Goal: Task Accomplishment & Management: Complete application form

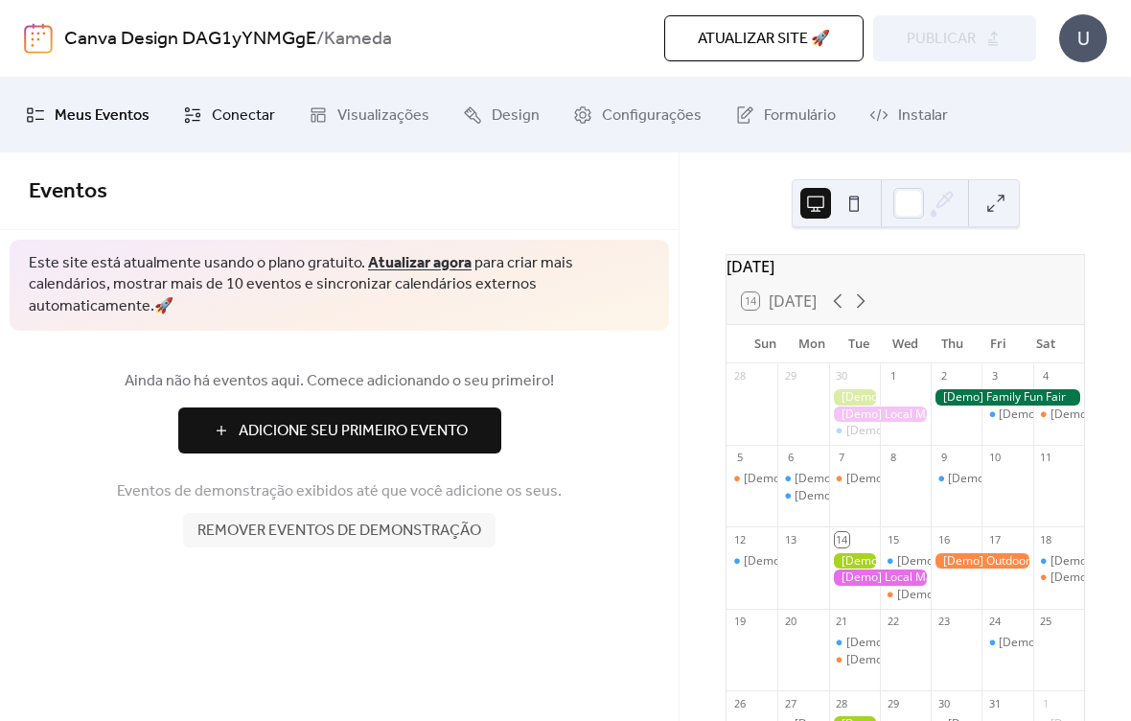
click at [242, 124] on span "Conectar" at bounding box center [243, 116] width 63 height 31
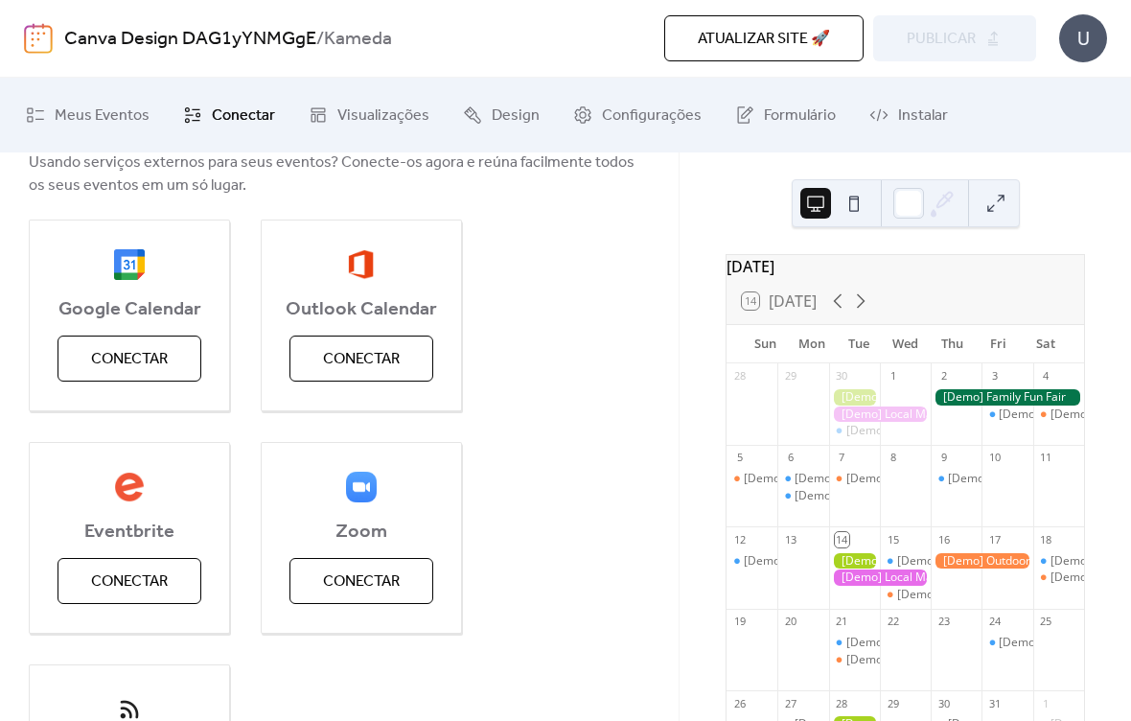
scroll to position [178, 0]
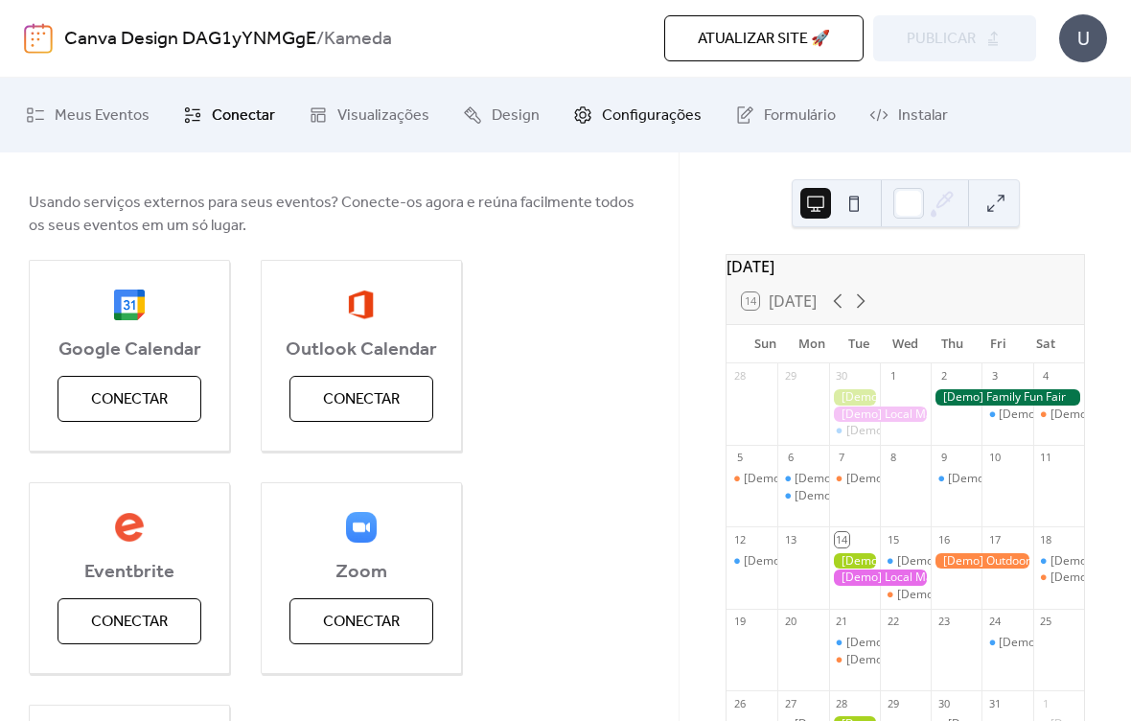
click at [641, 119] on span "Configurações" at bounding box center [652, 116] width 100 height 31
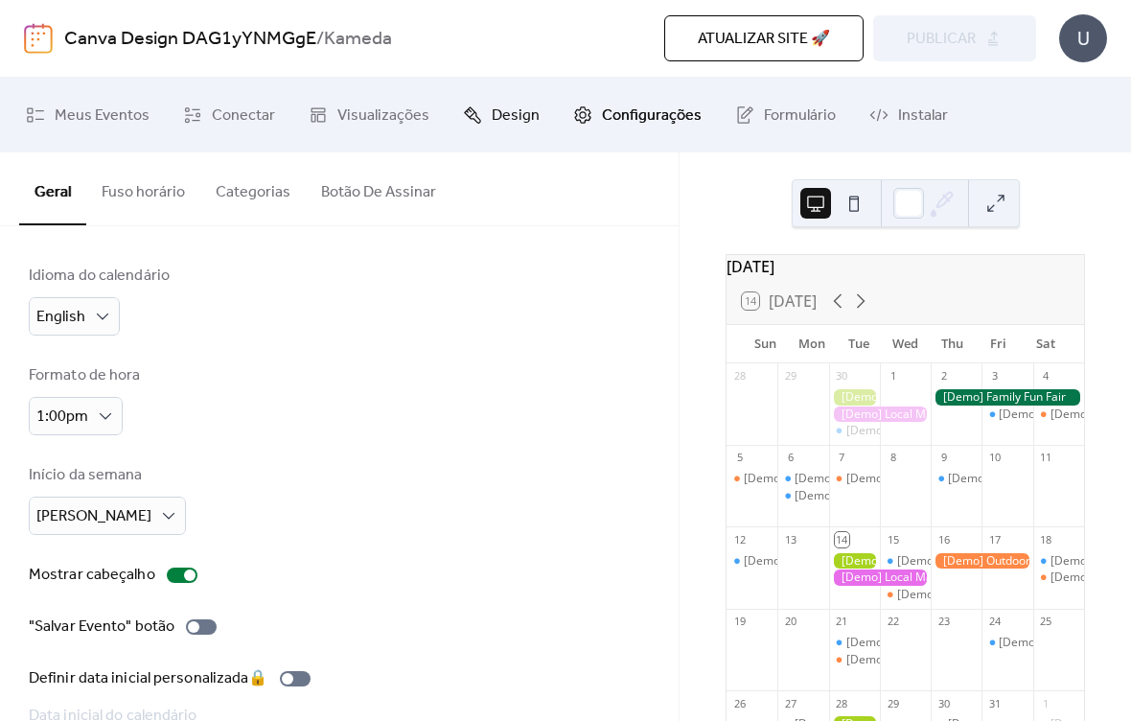
click at [498, 118] on span "Design" at bounding box center [516, 116] width 48 height 31
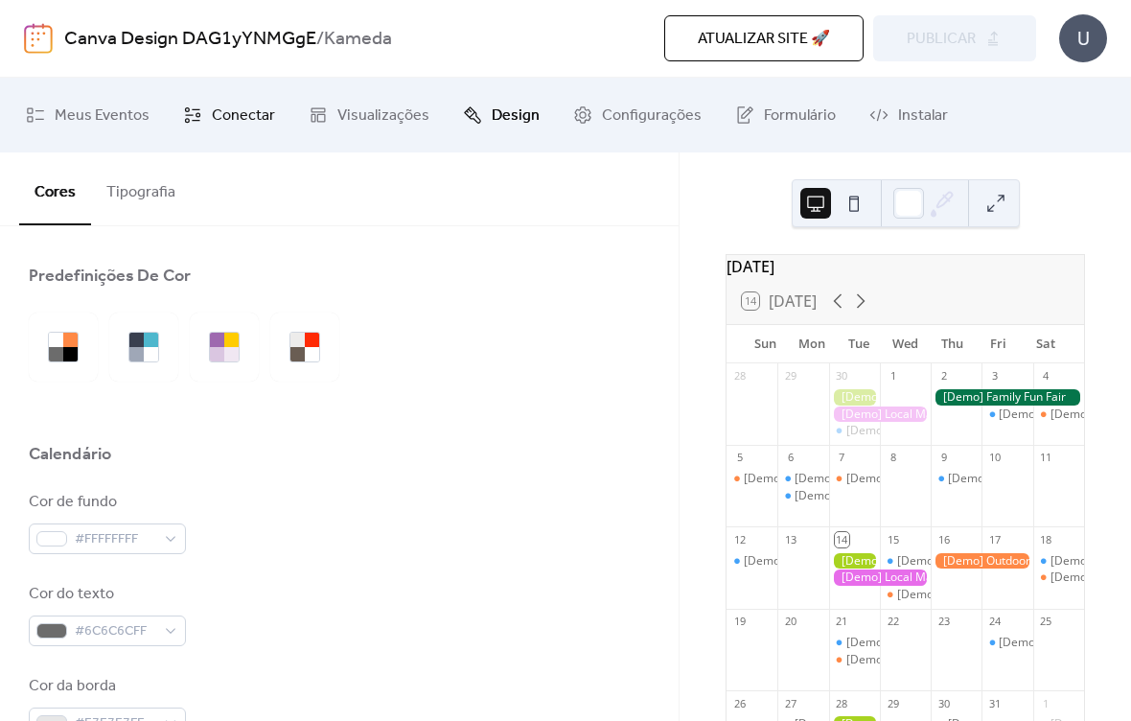
click at [246, 110] on span "Conectar" at bounding box center [243, 116] width 63 height 31
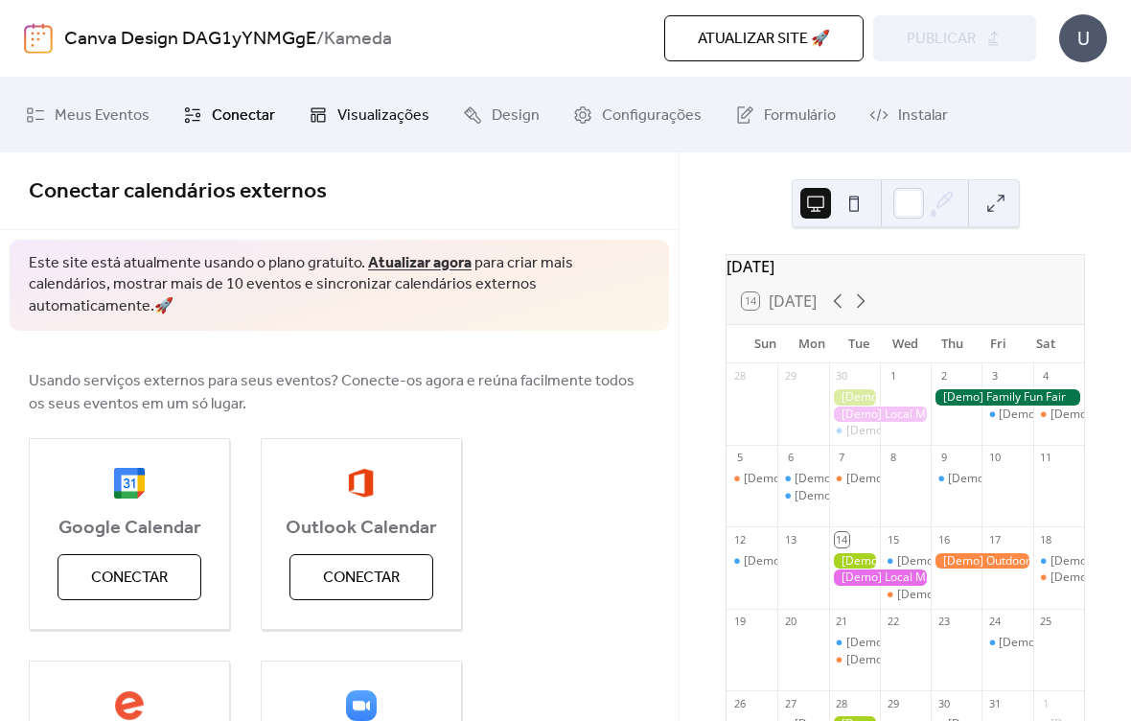
click at [358, 117] on span "Visualizações" at bounding box center [383, 116] width 92 height 31
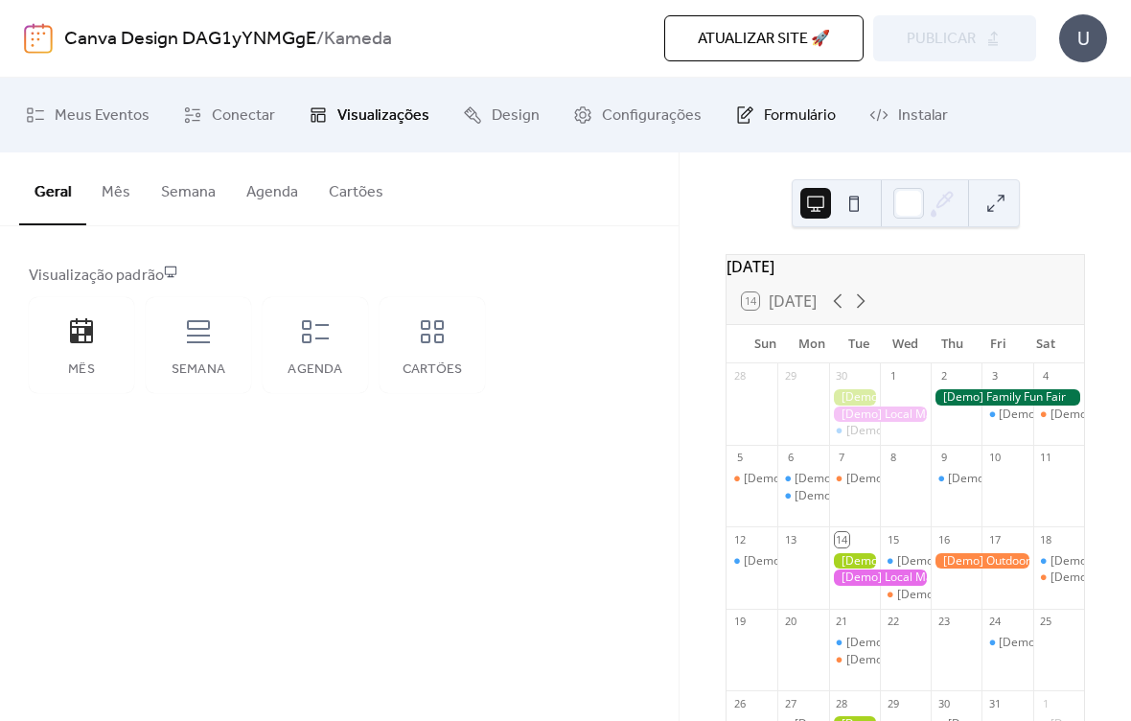
click at [776, 111] on span "Formulário" at bounding box center [800, 116] width 72 height 31
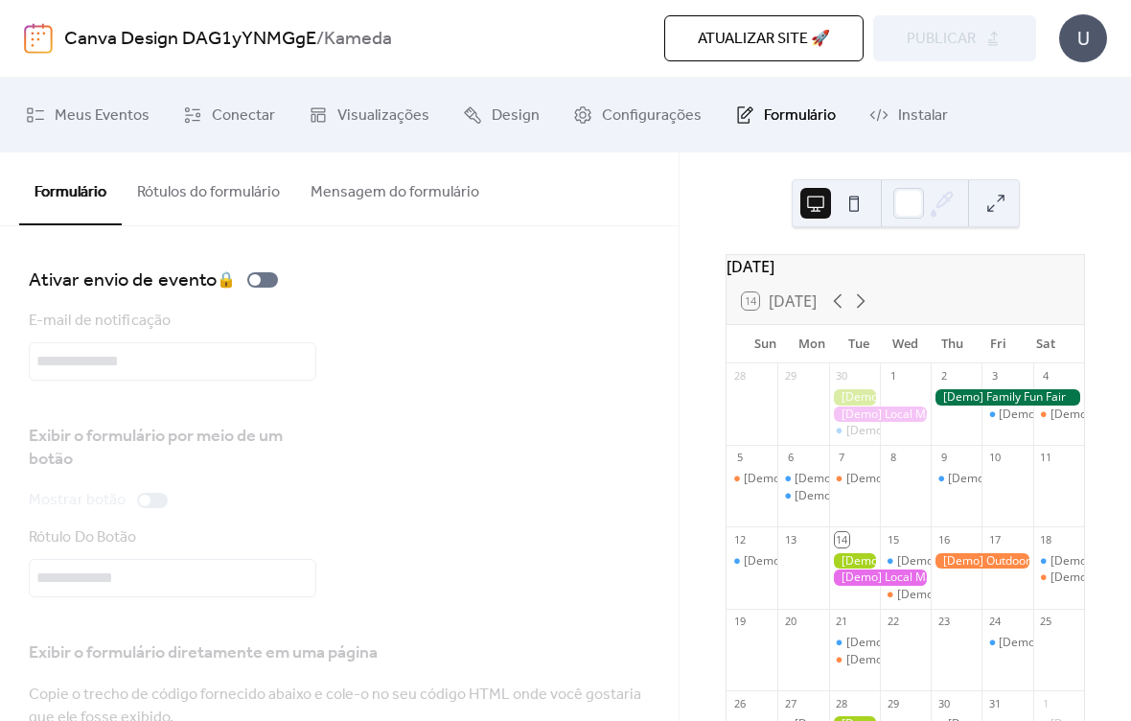
click at [1090, 54] on div "U" at bounding box center [1083, 38] width 48 height 48
click at [529, 257] on div "Ativar envio de evento 🔒 E-mail de notificação Exibir o formulário por meio de …" at bounding box center [339, 539] width 679 height 627
click at [664, 119] on span "Configurações" at bounding box center [652, 116] width 100 height 31
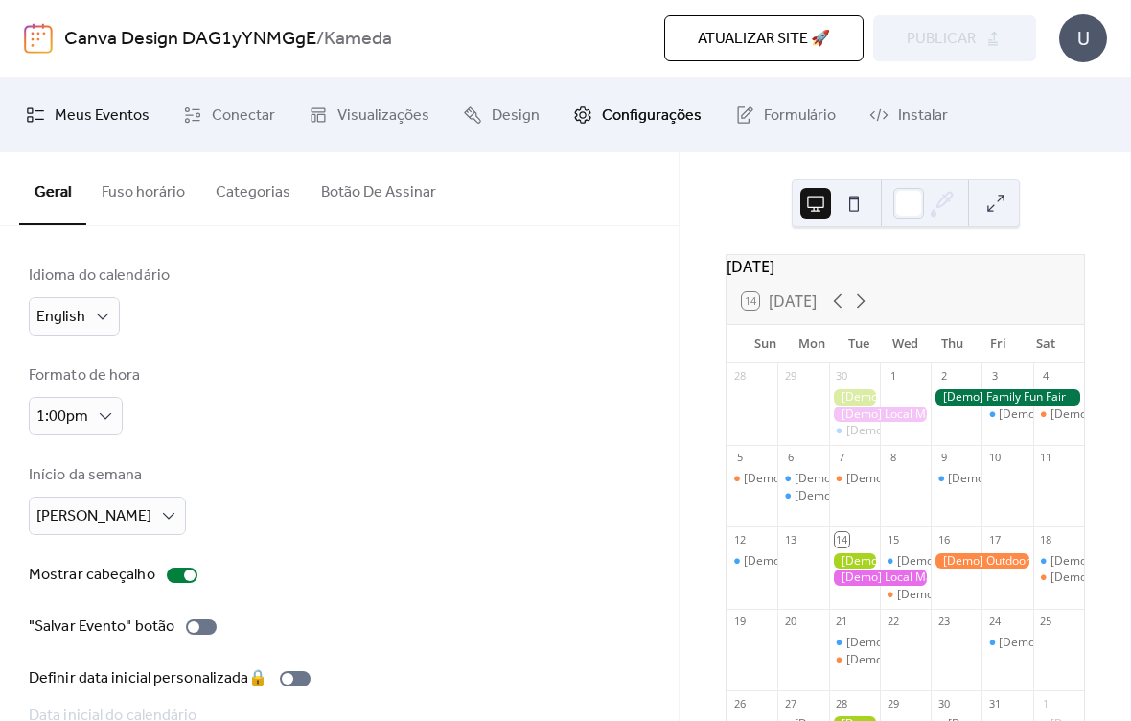
click at [126, 115] on span "Meus Eventos" at bounding box center [102, 116] width 95 height 31
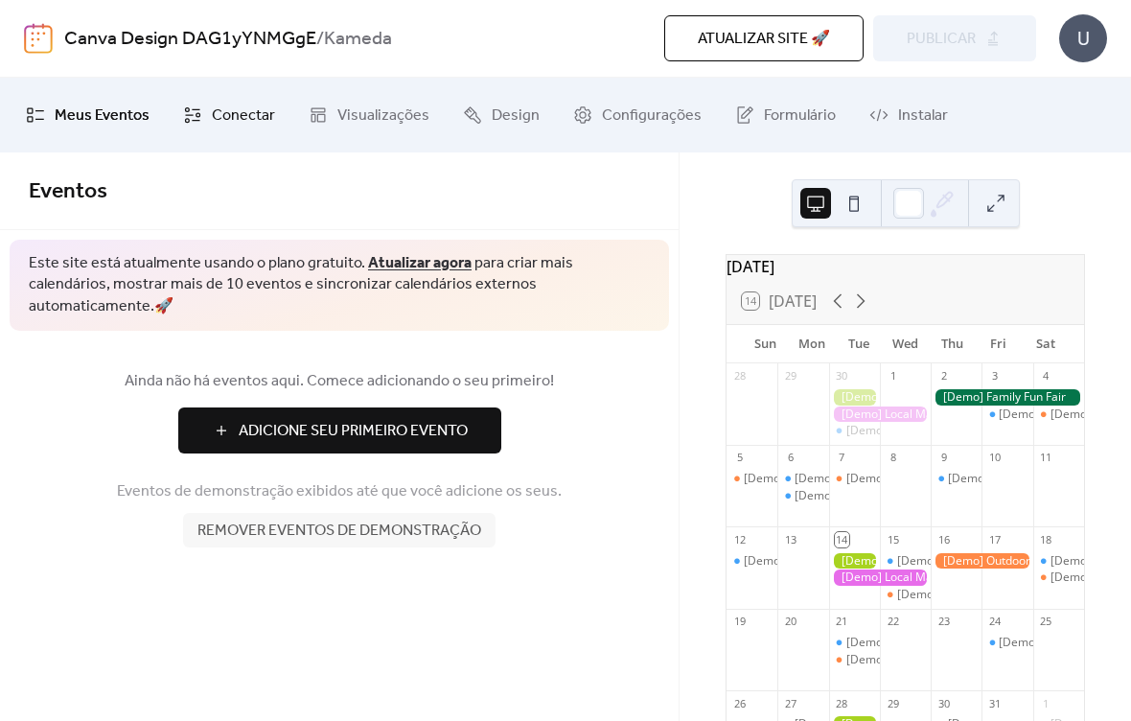
click at [247, 116] on span "Conectar" at bounding box center [243, 116] width 63 height 31
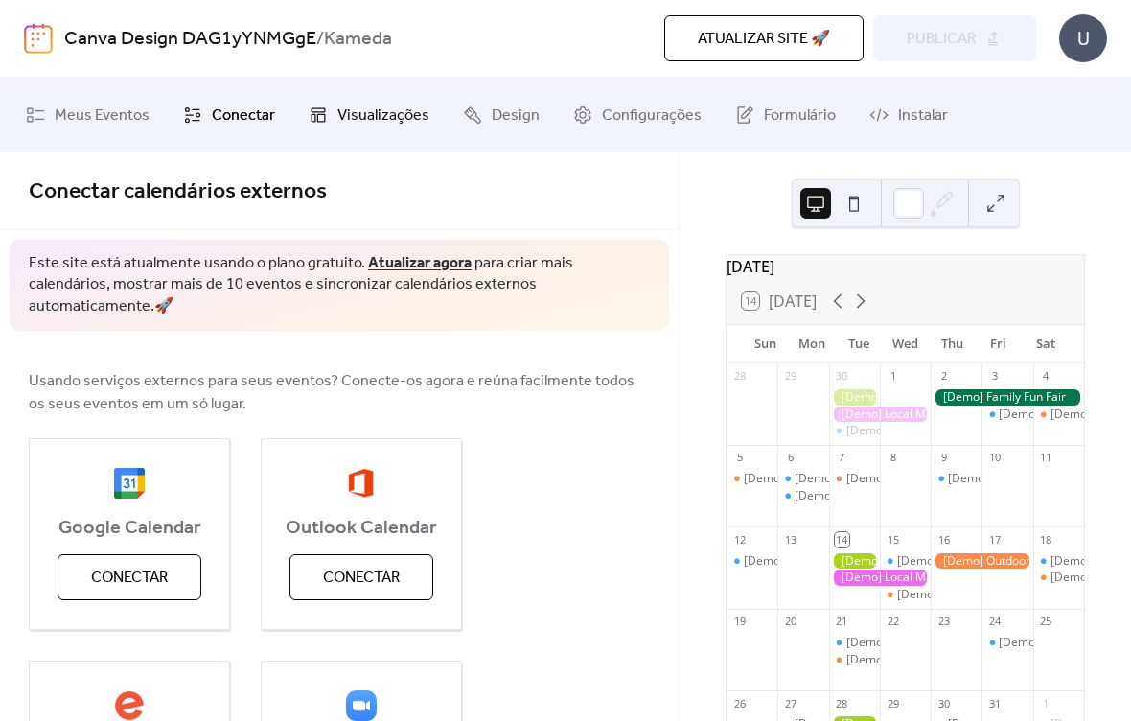
click at [376, 121] on span "Visualizações" at bounding box center [383, 116] width 92 height 31
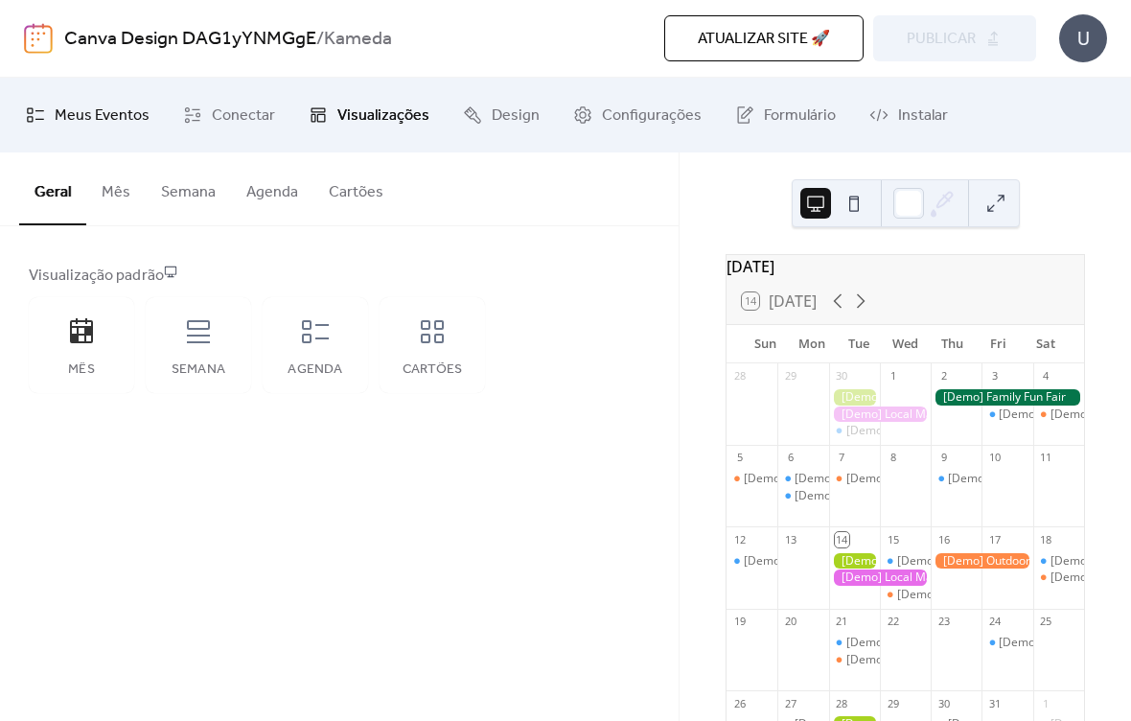
click at [114, 113] on span "Meus Eventos" at bounding box center [102, 116] width 95 height 31
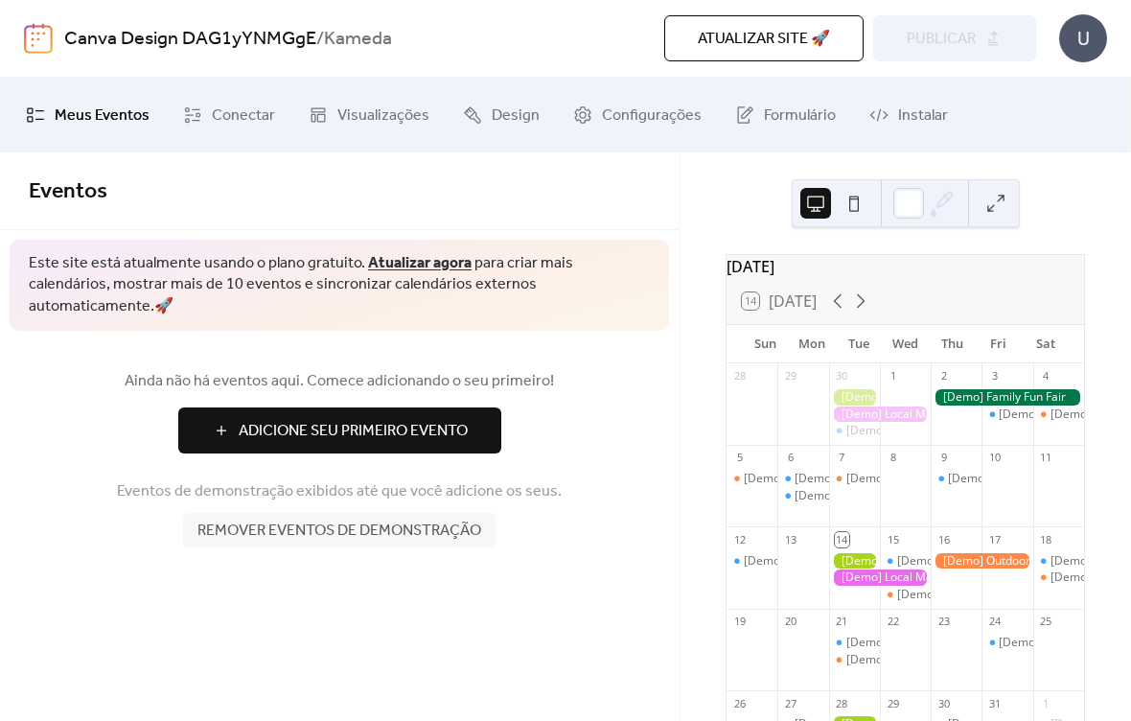
click at [390, 420] on span "Adicione Seu Primeiro Evento" at bounding box center [353, 431] width 229 height 23
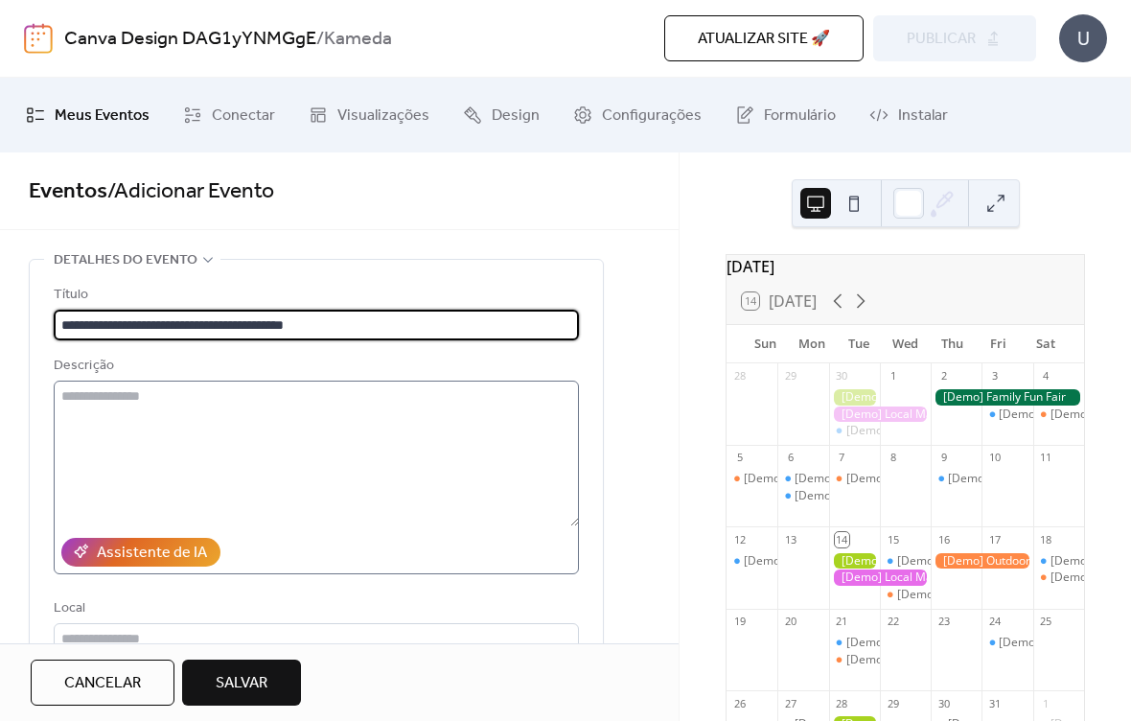
type input "**********"
click at [353, 395] on textarea at bounding box center [316, 454] width 525 height 146
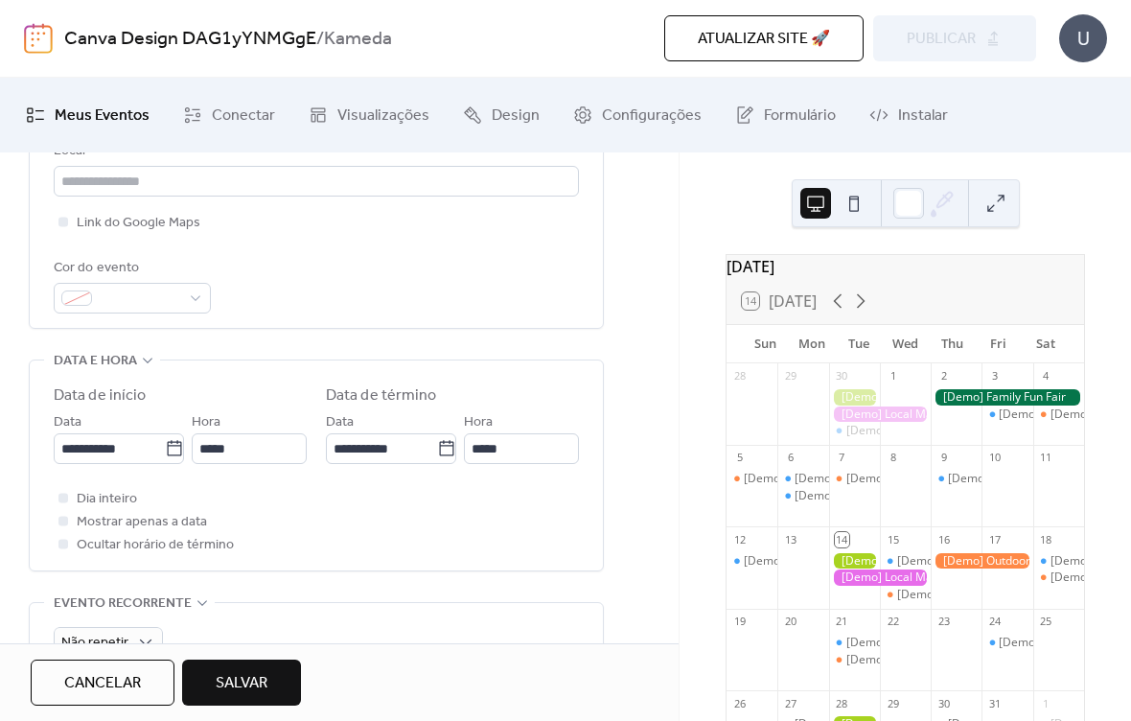
scroll to position [455, 0]
click at [122, 458] on input "**********" at bounding box center [109, 450] width 111 height 31
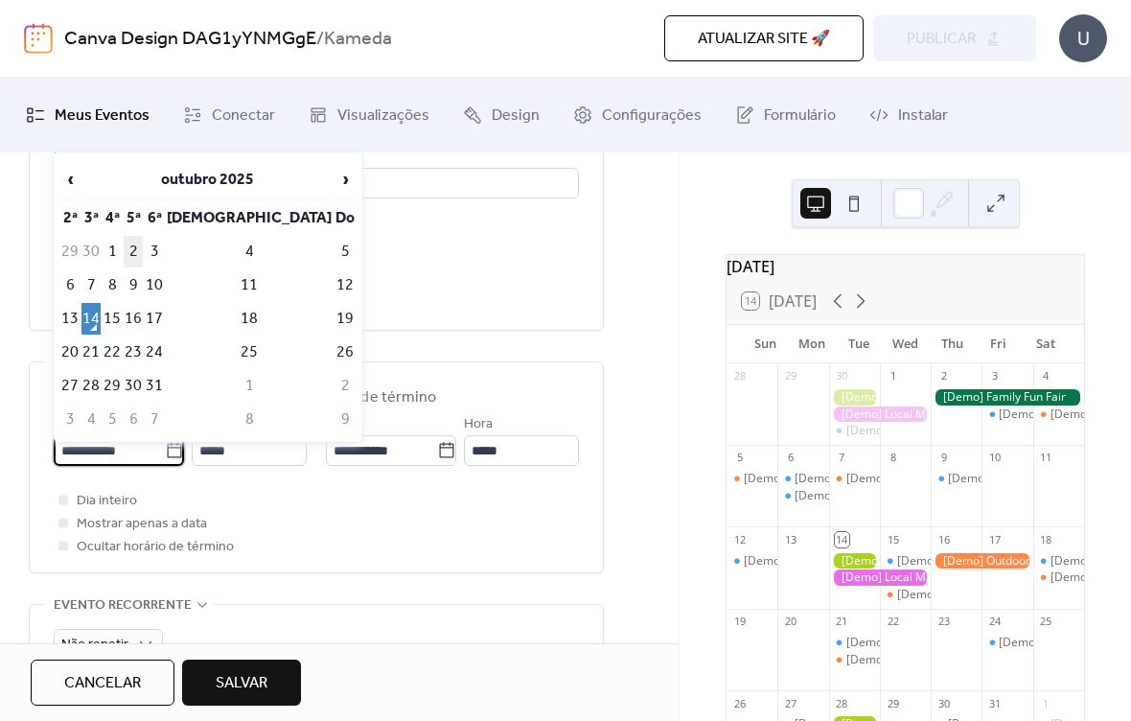
click at [143, 258] on td "2" at bounding box center [133, 252] width 19 height 32
type input "**********"
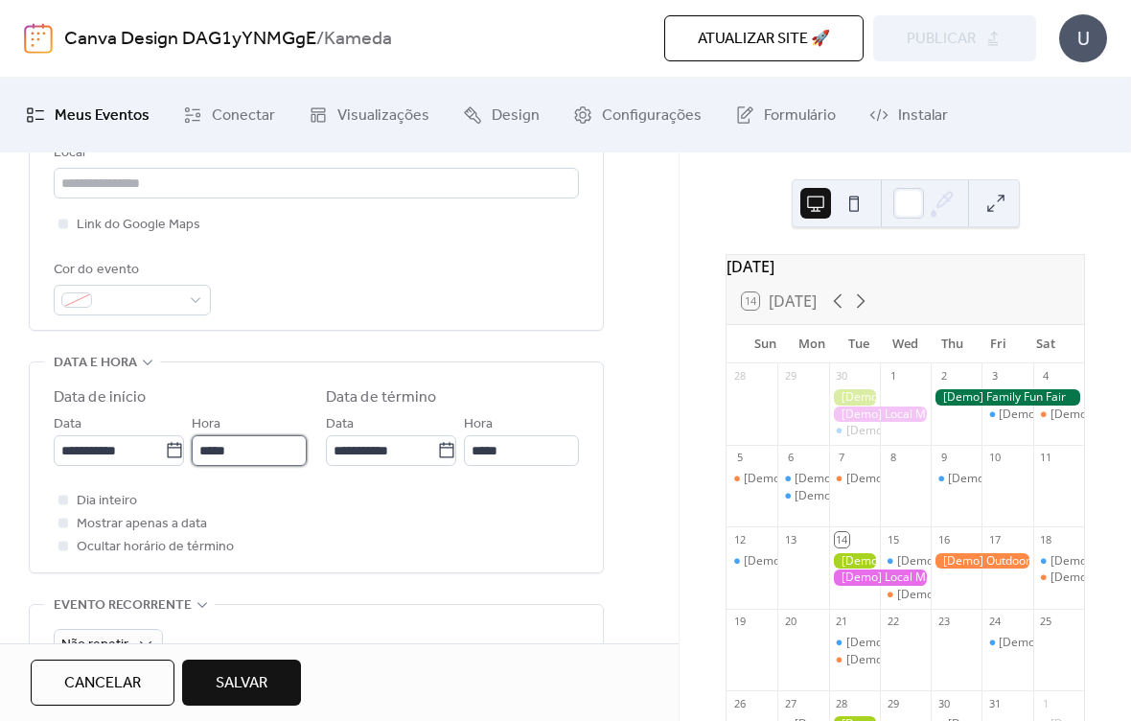
click at [263, 466] on input "*****" at bounding box center [249, 450] width 115 height 31
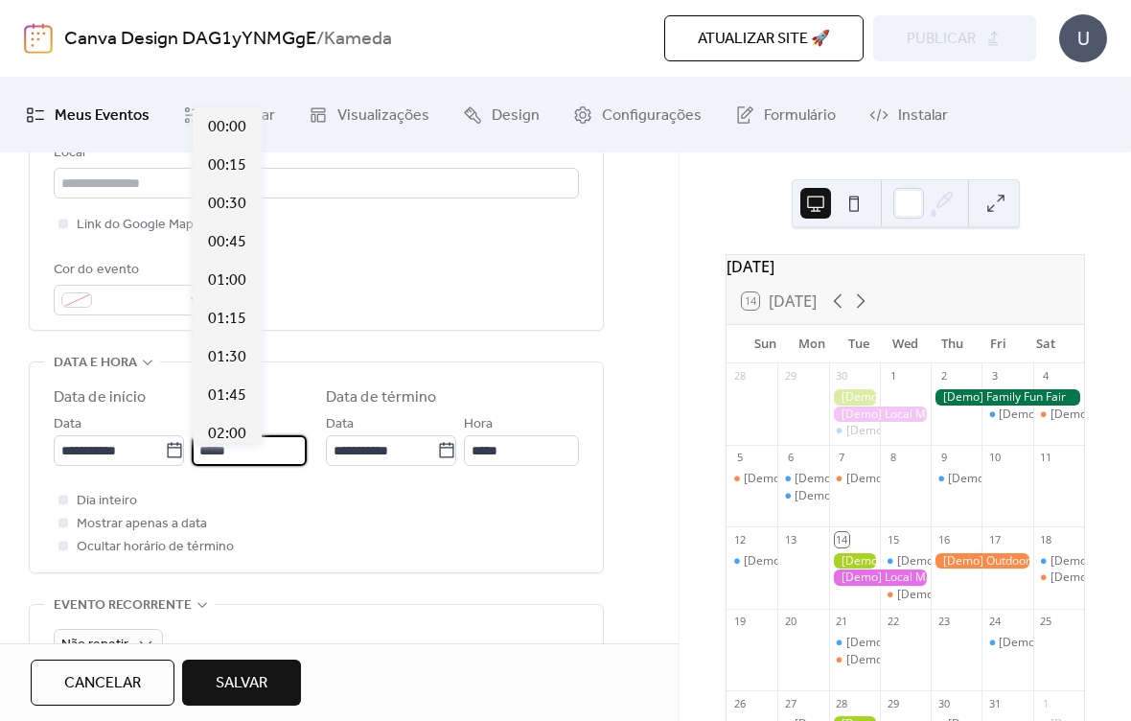
scroll to position [1840, 0]
click at [109, 501] on span "Dia inteiro" at bounding box center [107, 501] width 60 height 23
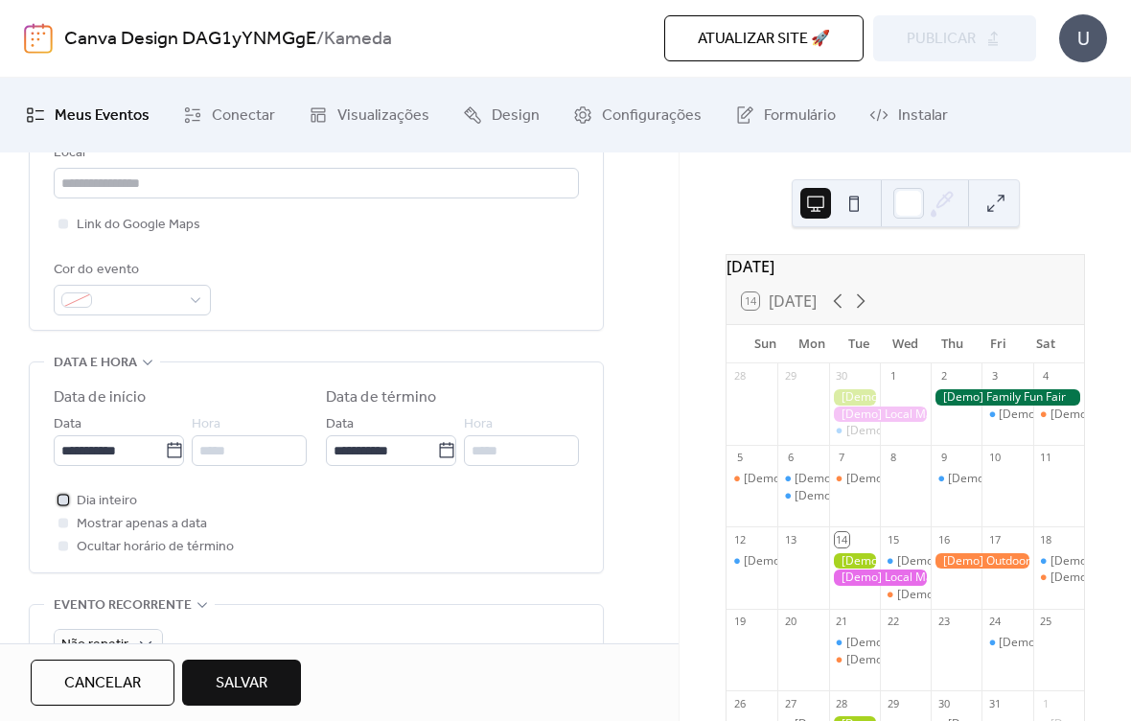
click at [109, 510] on span "Dia inteiro" at bounding box center [107, 501] width 60 height 23
click at [89, 513] on span "Dia inteiro" at bounding box center [107, 501] width 60 height 23
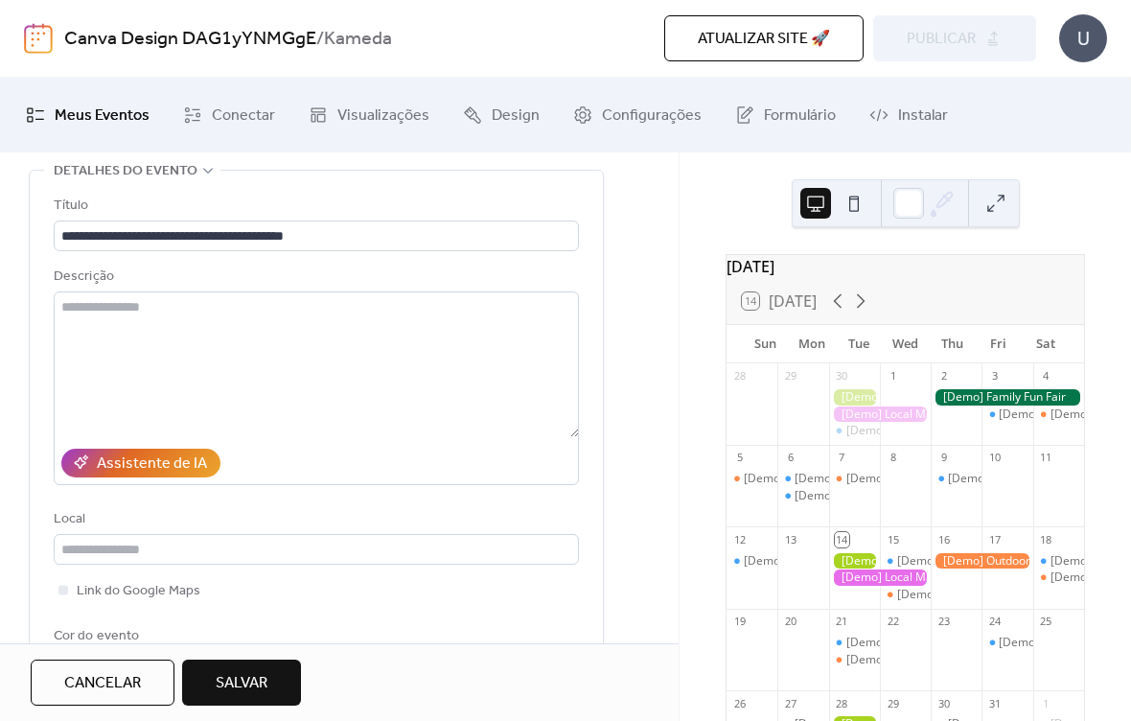
scroll to position [91, 0]
click at [266, 694] on span "Salvar" at bounding box center [242, 683] width 52 height 23
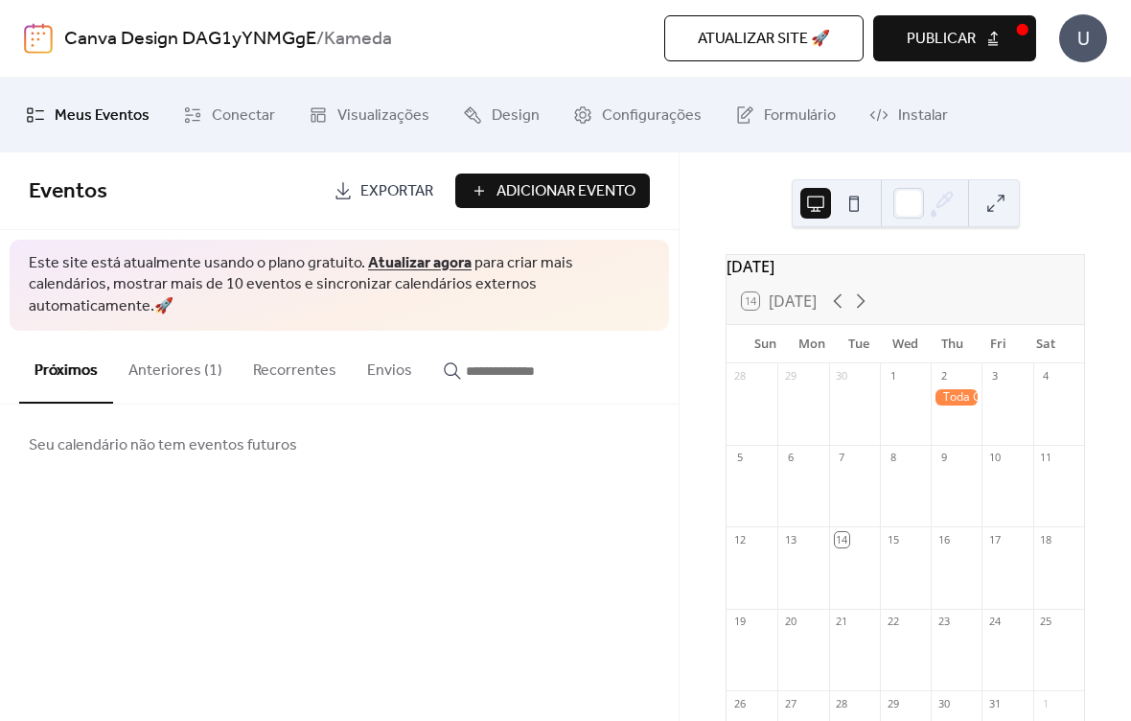
click at [959, 51] on span "Publicar" at bounding box center [941, 39] width 69 height 23
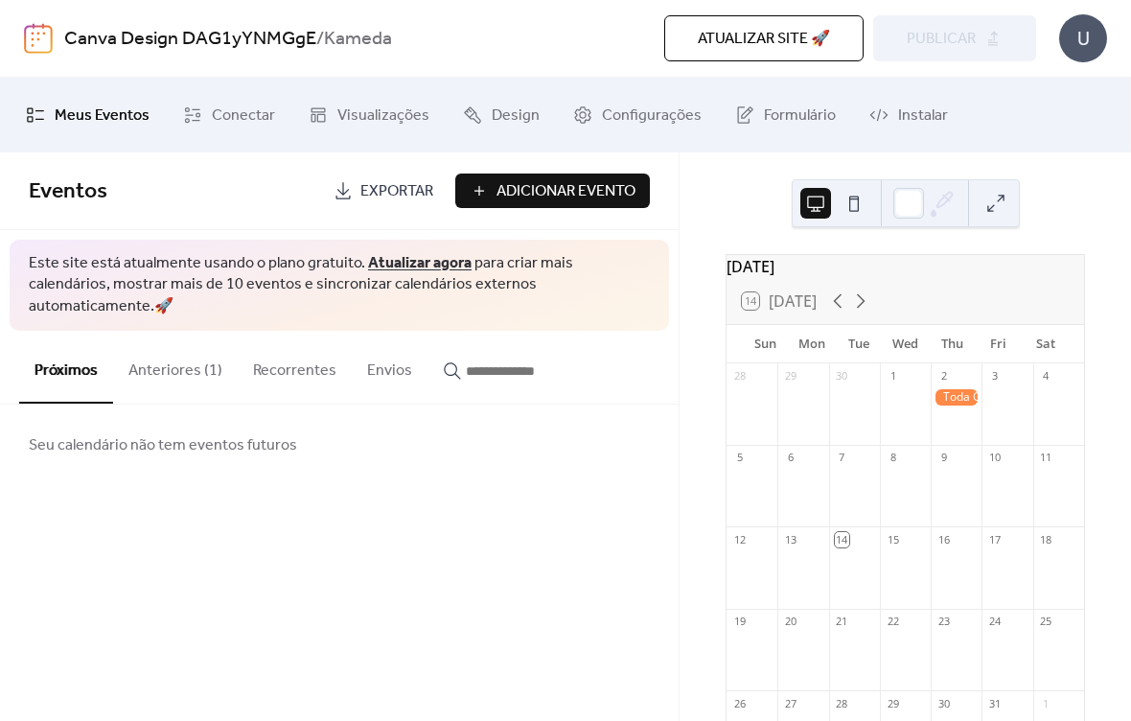
click at [798, 55] on button "Atualizar site 🚀" at bounding box center [763, 38] width 199 height 46
click at [1072, 48] on div "U" at bounding box center [1083, 38] width 48 height 48
click at [192, 33] on link "Canva Design DAG1yYNMGgE" at bounding box center [190, 39] width 252 height 36
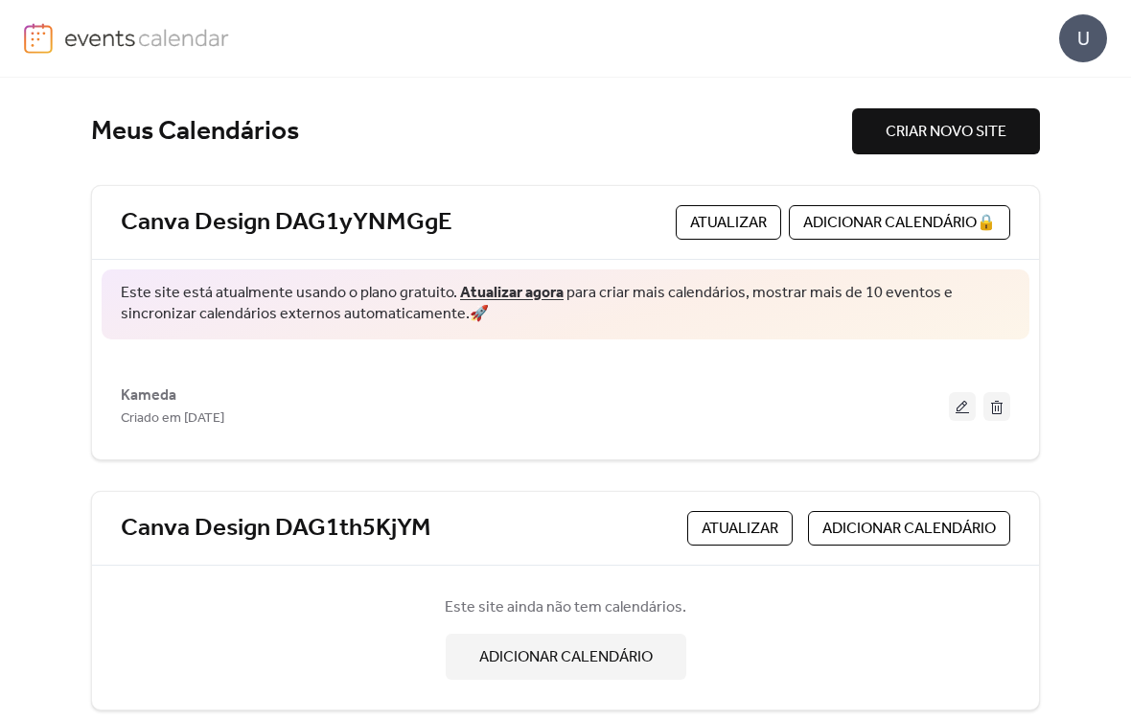
scroll to position [-1, 0]
click at [1093, 41] on div "U" at bounding box center [1083, 38] width 48 height 48
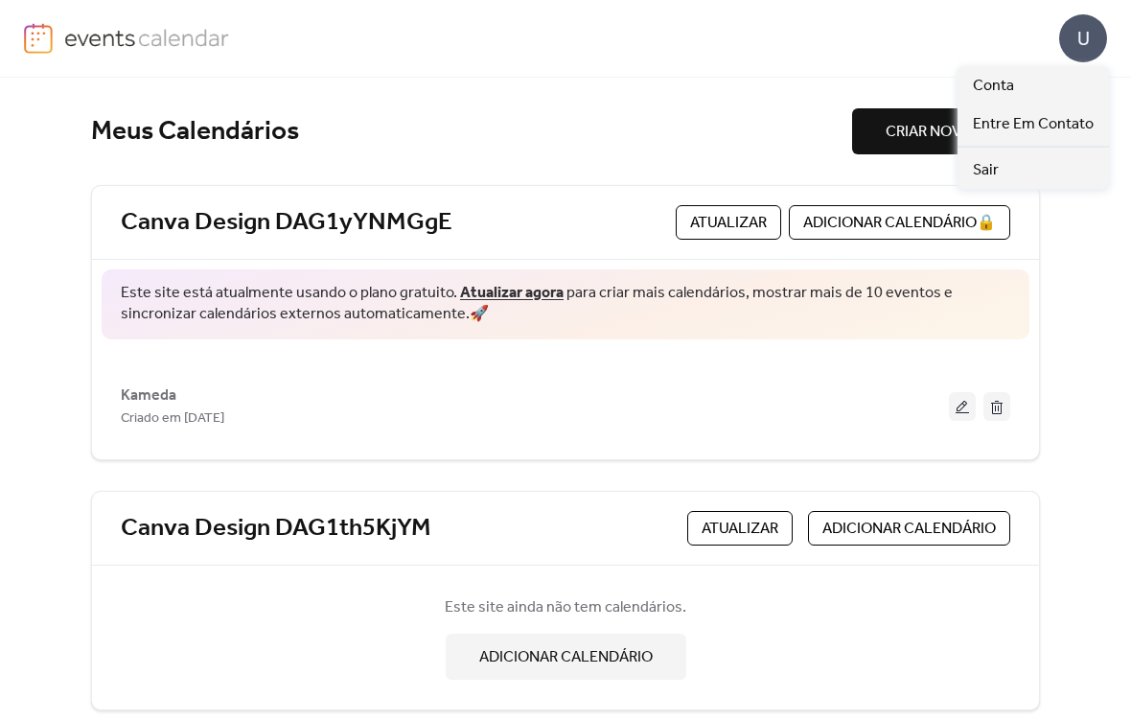
click at [1085, 52] on div "U" at bounding box center [1083, 38] width 48 height 48
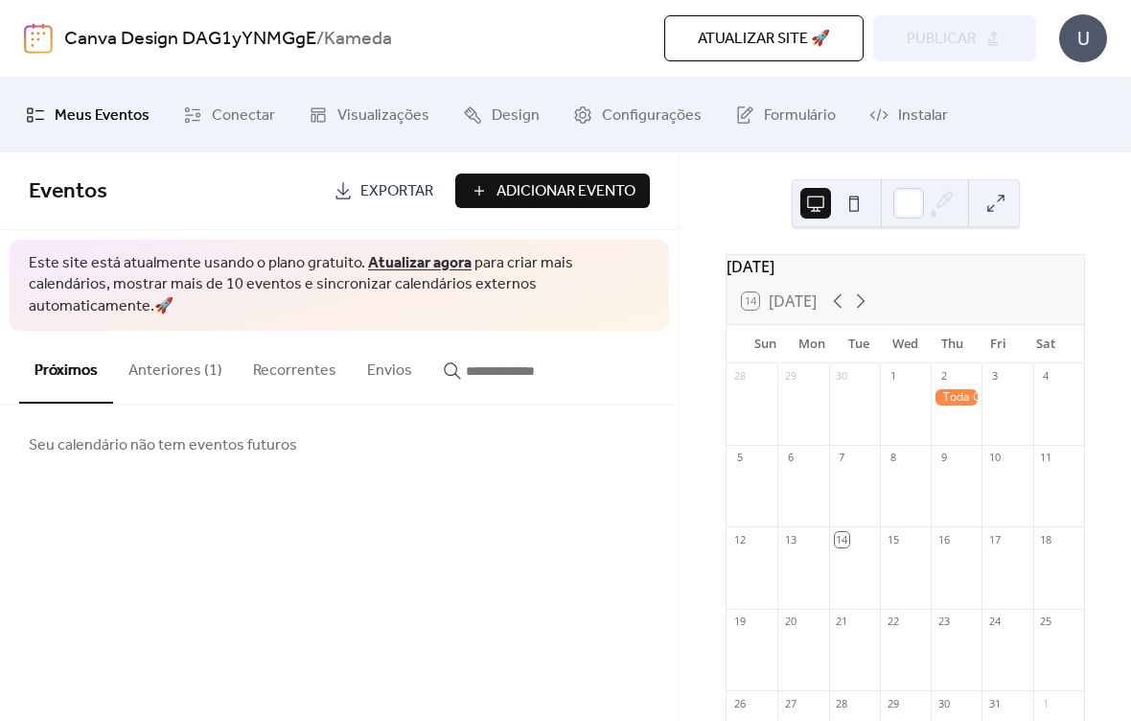
click at [162, 346] on button "Anteriores (1)" at bounding box center [175, 366] width 125 height 71
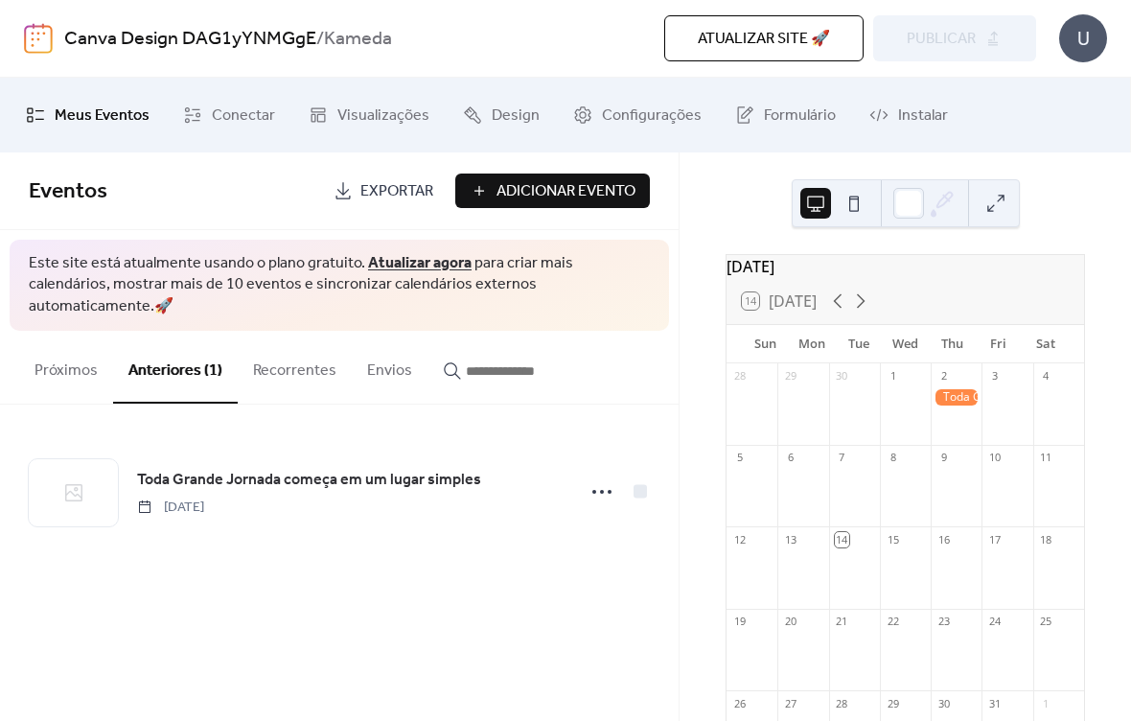
click at [594, 187] on span "Adicionar Evento" at bounding box center [565, 191] width 139 height 23
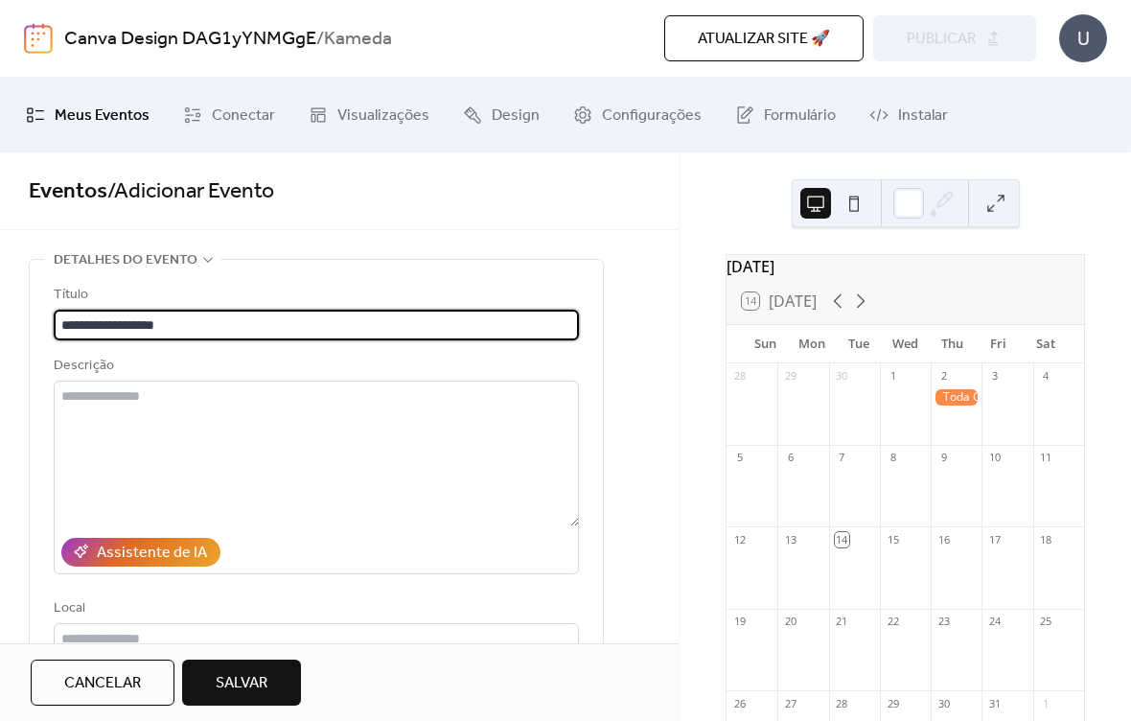
type input "**********"
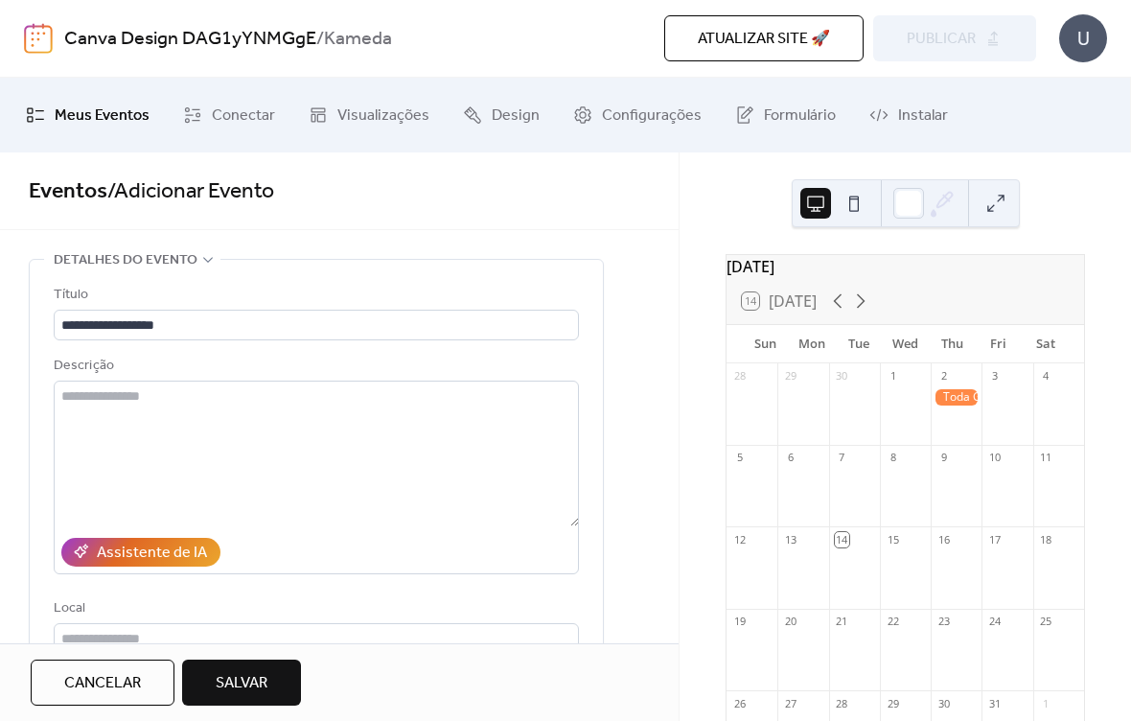
click at [518, 218] on html "**********" at bounding box center [565, 360] width 1131 height 721
click at [567, 197] on span "Eventos / Adicionar Evento" at bounding box center [339, 192] width 621 height 38
